Goal: Check status: Check status

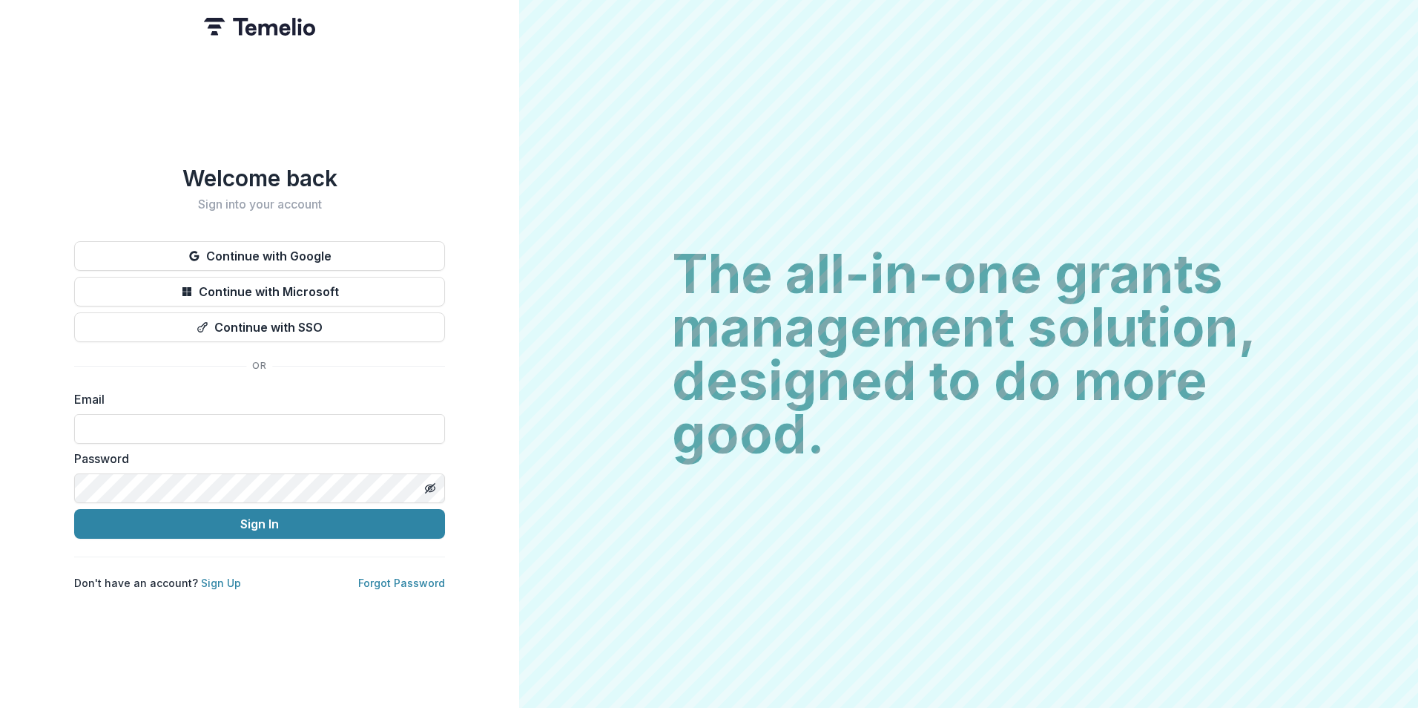
type input "**********"
click at [74, 509] on button "Sign In" at bounding box center [259, 524] width 371 height 30
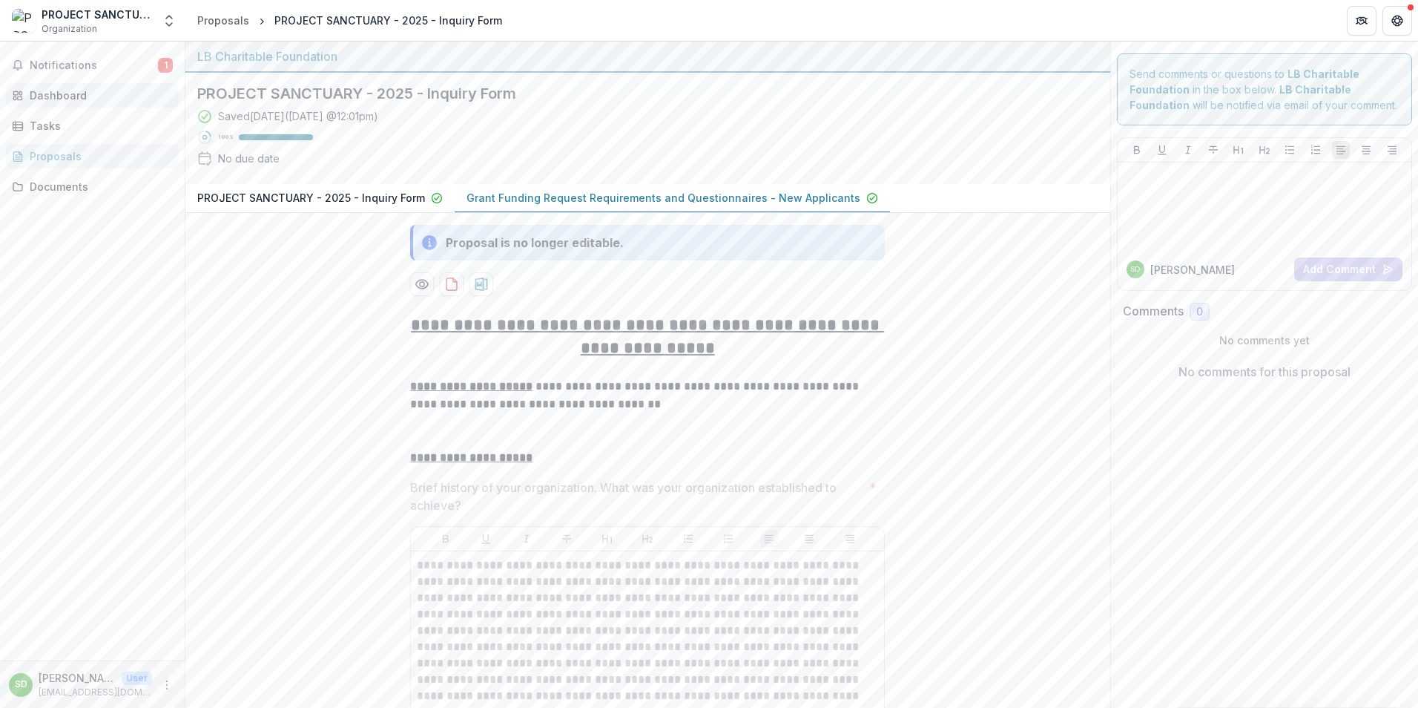
click at [69, 88] on div "Dashboard" at bounding box center [98, 96] width 137 height 16
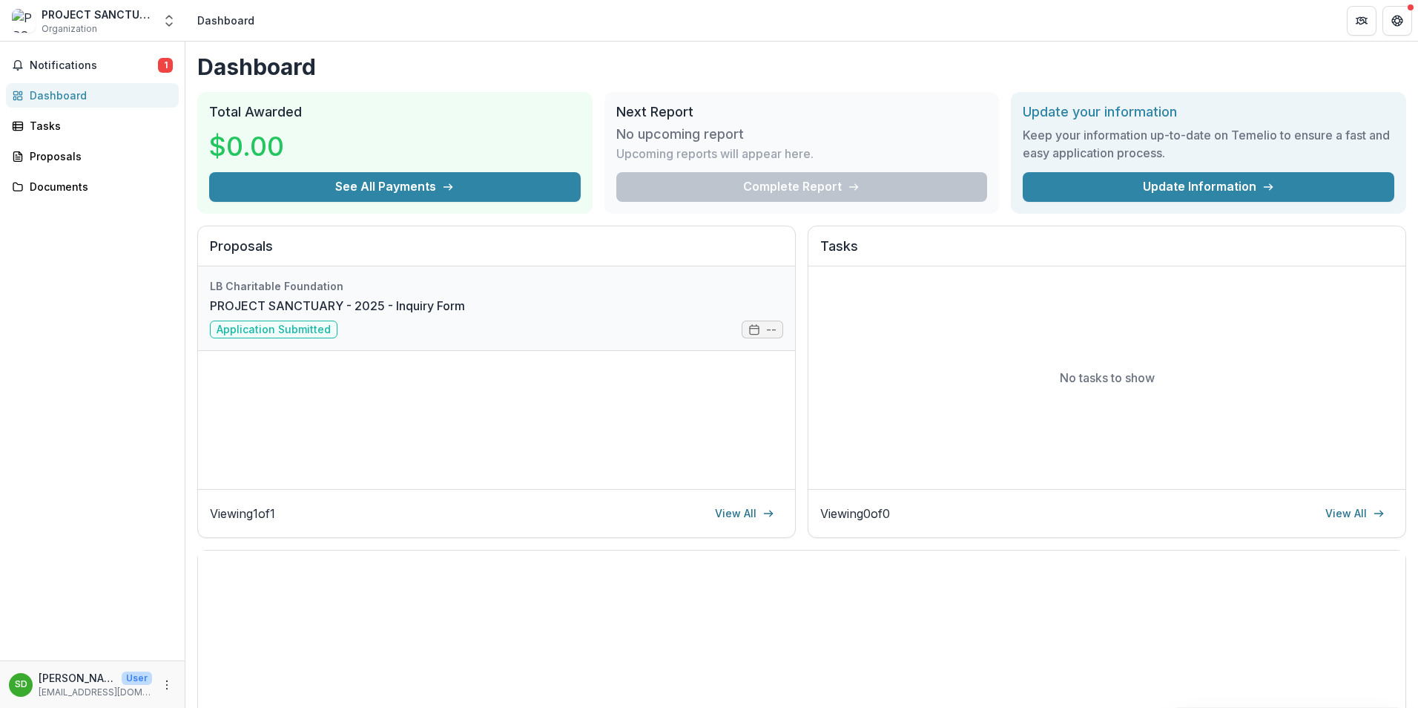
click at [465, 315] on link "PROJECT SANCTUARY - 2025 - Inquiry Form" at bounding box center [337, 306] width 255 height 18
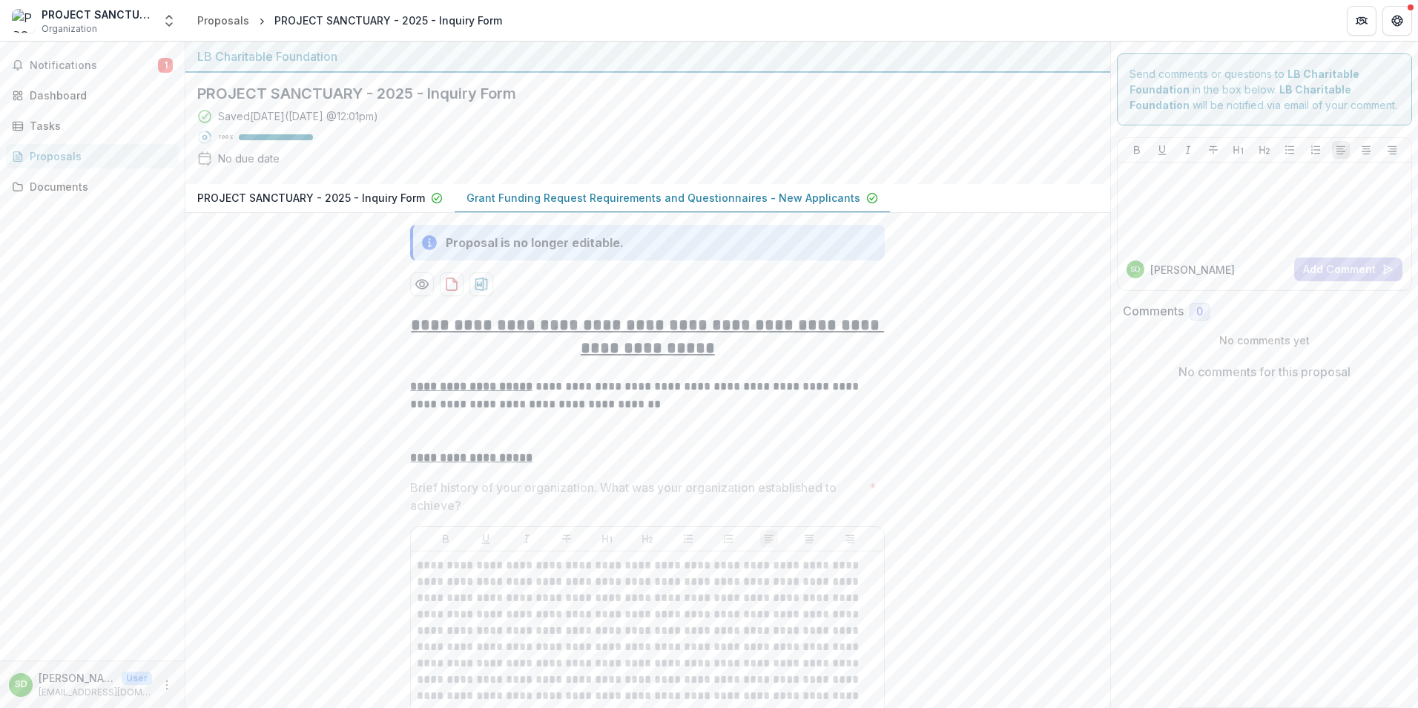
click at [690, 194] on p "Grant Funding Request Requirements and Questionnaires - New Applicants" at bounding box center [664, 198] width 394 height 16
click at [244, 23] on div "Proposals" at bounding box center [223, 21] width 52 height 16
